Goal: Task Accomplishment & Management: Manage account settings

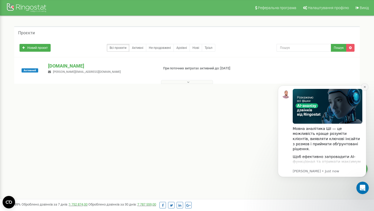
click at [364, 86] on icon "Dismiss notification" at bounding box center [364, 86] width 3 height 3
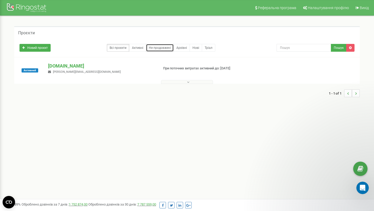
click at [152, 49] on link "Не продовжені" at bounding box center [160, 48] width 28 height 8
click at [139, 49] on link "Активні" at bounding box center [137, 48] width 17 height 8
click at [125, 49] on link "Всі проєкти" at bounding box center [118, 48] width 23 height 8
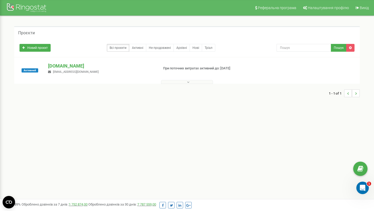
click at [189, 83] on icon at bounding box center [188, 82] width 2 height 4
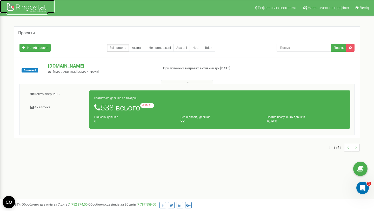
click at [29, 10] on div at bounding box center [27, 8] width 42 height 12
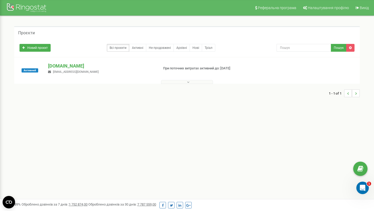
click at [203, 81] on button at bounding box center [187, 82] width 52 height 4
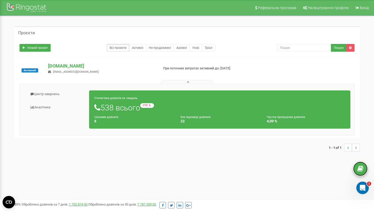
click at [361, 167] on icon at bounding box center [360, 169] width 6 height 8
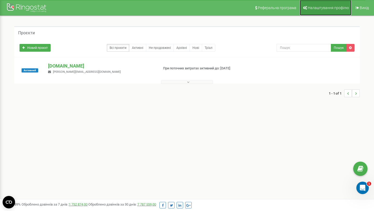
click at [328, 11] on link "Налаштування профілю" at bounding box center [326, 8] width 52 height 16
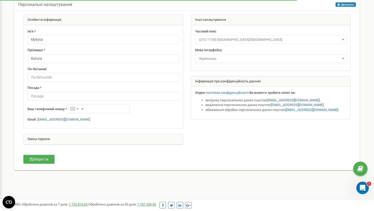
scroll to position [32, 0]
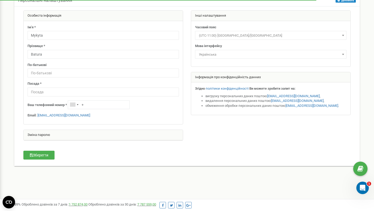
click at [38, 136] on div "Зміна паролю" at bounding box center [103, 135] width 159 height 10
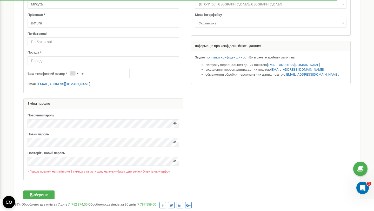
scroll to position [64, 0]
click at [174, 124] on icon at bounding box center [174, 122] width 3 height 3
click at [173, 142] on icon at bounding box center [174, 141] width 3 height 3
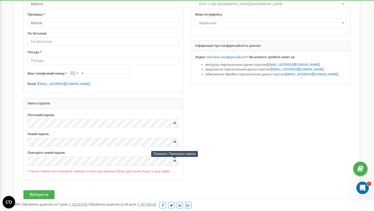
click at [174, 161] on icon at bounding box center [174, 160] width 3 height 3
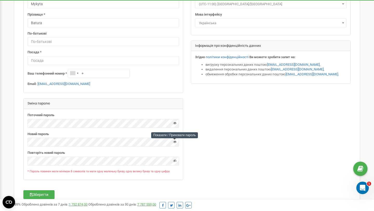
click at [176, 142] on icon at bounding box center [174, 141] width 3 height 3
click at [234, 139] on div at bounding box center [186, 82] width 335 height 206
click at [41, 192] on button "Зберегти" at bounding box center [38, 194] width 31 height 9
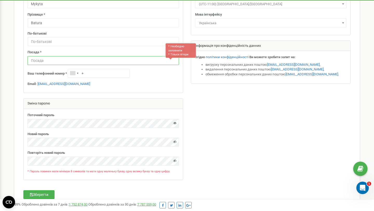
click at [88, 61] on input "text" at bounding box center [103, 60] width 151 height 9
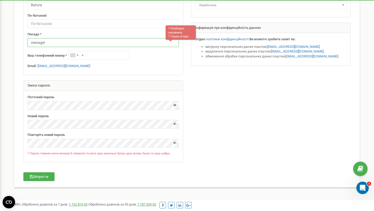
scroll to position [80, 0]
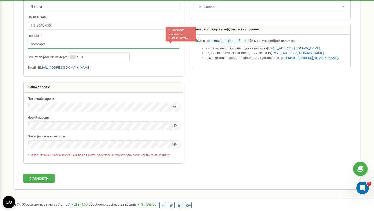
click at [37, 42] on input "menager" at bounding box center [103, 44] width 151 height 9
type input "manager"
click at [40, 181] on button "Зберегти" at bounding box center [38, 178] width 31 height 9
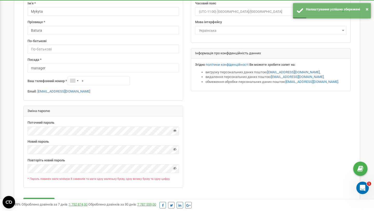
scroll to position [65, 0]
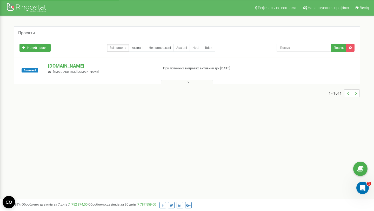
click at [186, 83] on button at bounding box center [187, 82] width 52 height 4
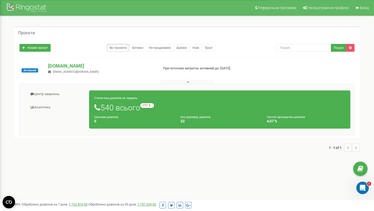
click at [186, 83] on button at bounding box center [187, 82] width 52 height 4
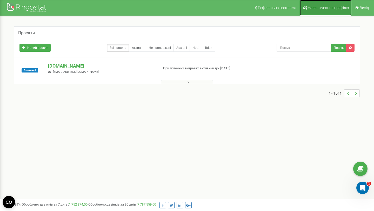
click at [330, 4] on link "Налаштування профілю" at bounding box center [326, 8] width 52 height 16
click at [327, 8] on span "Налаштування профілю" at bounding box center [328, 8] width 41 height 4
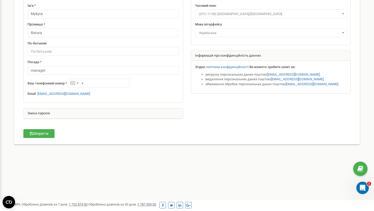
scroll to position [63, 0]
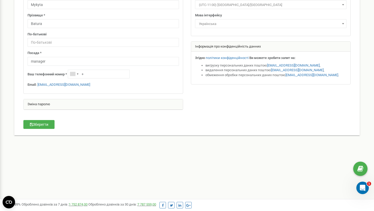
click at [77, 102] on div "Зміна паролю" at bounding box center [103, 104] width 159 height 10
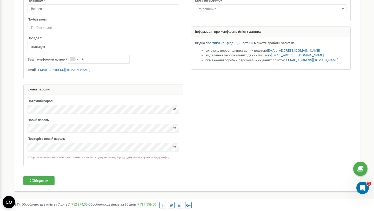
scroll to position [78, 0]
click at [174, 108] on icon at bounding box center [174, 108] width 3 height 3
click at [298, 105] on div at bounding box center [186, 68] width 335 height 206
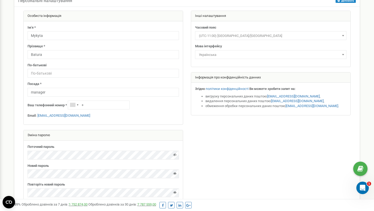
scroll to position [45, 0]
